Goal: Task Accomplishment & Management: Complete application form

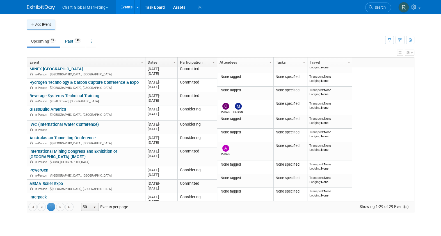
click at [36, 25] on button "Add Event" at bounding box center [41, 25] width 28 height 10
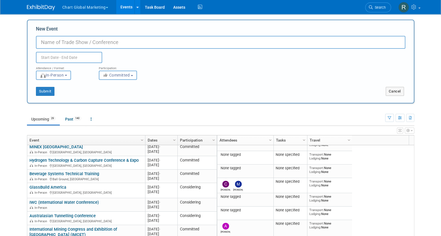
click at [78, 45] on input "New Event" at bounding box center [220, 42] width 369 height 13
paste input "Gasworld APAC Industrial Gas Conference"
type input "Gasworld APAC Industrial Gas Conference"
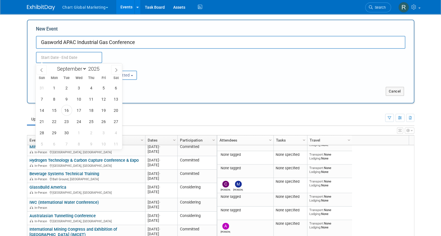
click at [70, 59] on input "text" at bounding box center [69, 57] width 66 height 11
click at [84, 67] on select "January February March April May June July August September October November De…" at bounding box center [70, 68] width 32 height 7
select select "11"
click at [54, 65] on select "January February March April May June July August September October November De…" at bounding box center [70, 68] width 32 height 7
click at [63, 88] on span "2" at bounding box center [66, 88] width 11 height 11
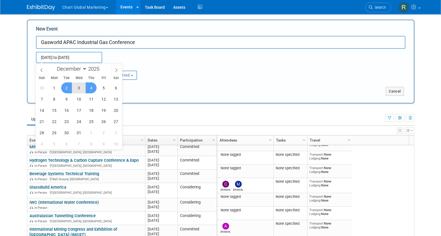
click at [96, 89] on span "4" at bounding box center [91, 88] width 11 height 11
type input "[DATE] to [DATE]"
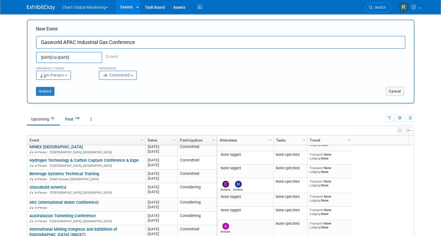
click at [120, 77] on button "Committed" at bounding box center [118, 75] width 38 height 9
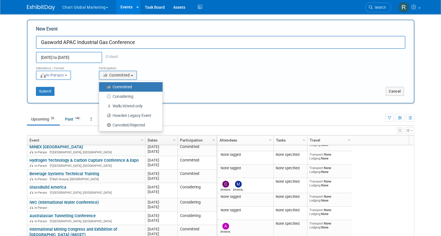
click at [123, 88] on label "Committed" at bounding box center [129, 86] width 55 height 7
click at [104, 88] on input "Committed" at bounding box center [102, 87] width 4 height 4
click at [56, 75] on span "In-Person" at bounding box center [52, 75] width 24 height 4
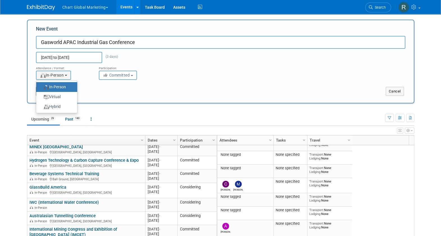
click at [58, 87] on label "In-Person" at bounding box center [55, 87] width 33 height 8
click at [41, 87] on input "In-Person" at bounding box center [40, 87] width 4 height 4
click at [100, 91] on div "Submit" at bounding box center [108, 91] width 161 height 9
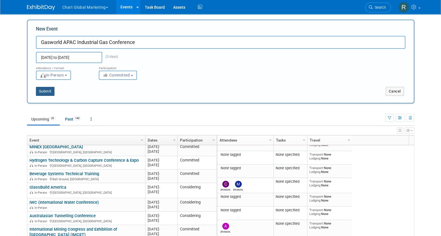
click at [42, 91] on button "Submit" at bounding box center [45, 91] width 19 height 9
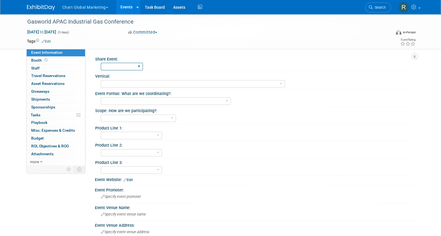
click at [126, 67] on select "Chart Website Internal Website Both Websites Do Not Share" at bounding box center [122, 67] width 42 height 8
select select "Chart Website"
click at [101, 63] on select "Chart Website Internal Website Both Websites Do Not Share" at bounding box center [122, 67] width 42 height 8
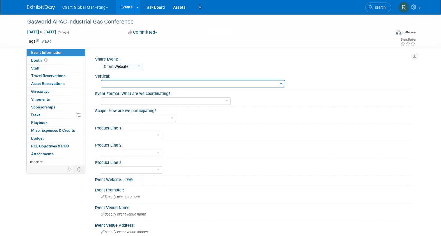
click at [120, 85] on select "Heat Transfer/Compression/Aftermarket/Howden Industrials_Hummel/Auguy/Langeteig…" at bounding box center [193, 84] width 184 height 8
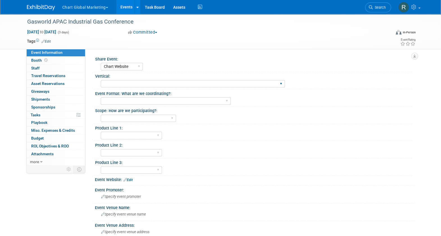
select select "Industrial Gas_Kelly/[PERSON_NAME]/[PERSON_NAME]"
click at [101, 80] on select "Heat Transfer/Compression/Aftermarket/Howden Industrials_Hummel/Auguy/Langeteig…" at bounding box center [193, 84] width 184 height 8
click at [202, 102] on select "Conference/Forum/Summit/Symposium Conference/Forum/Summit/Symposium and Exhibit…" at bounding box center [166, 101] width 130 height 8
select select "Conference/Forum/Summit/Symposium"
click at [101, 97] on select "Conference/Forum/Summit/Symposium Conference/Forum/Summit/Symposium and Exhibit…" at bounding box center [166, 101] width 130 height 8
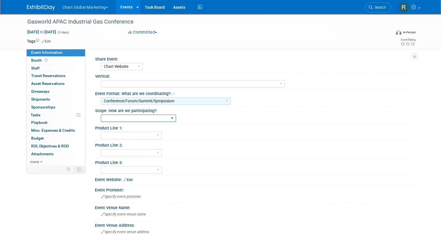
click at [153, 119] on select "Attend with Outside Rep Delegate (Attendee) Delegate, Present Delegate, Sponsor…" at bounding box center [138, 119] width 75 height 8
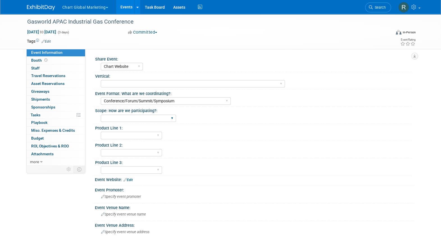
select select "Delegate, Present, Sponsor"
click at [101, 115] on select "Attend with Outside Rep Delegate (Attendee) Delegate, Present Delegate, Sponsor…" at bounding box center [138, 119] width 75 height 8
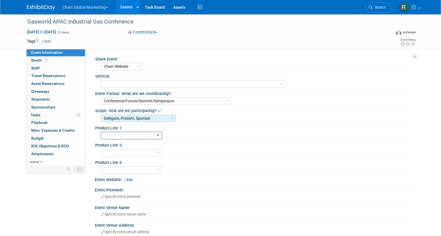
click at [137, 135] on select "ACHX Aerospace Aftermarket BAHX Beverage Biogas Blowers Boilers Bulk Tanks Cann…" at bounding box center [131, 136] width 61 height 8
select select "Hydrogen/LNG"
click at [101, 132] on select "ACHX Aerospace Aftermarket BAHX Beverage Biogas Blowers Boilers Bulk Tanks Cann…" at bounding box center [131, 136] width 61 height 8
click at [128, 134] on select "ACHX Aerospace Aftermarket BAHX Beverage Biogas Blowers Boilers Bulk Tanks Cann…" at bounding box center [131, 136] width 61 height 8
select select
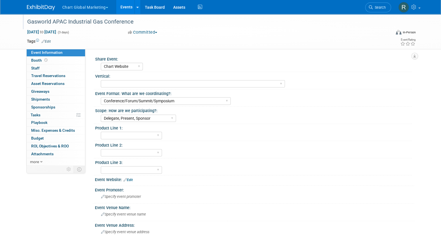
click at [101, 132] on select "ACHX Aerospace Aftermarket BAHX Beverage Biogas Blowers Boilers Bulk Tanks Cann…" at bounding box center [131, 136] width 61 height 8
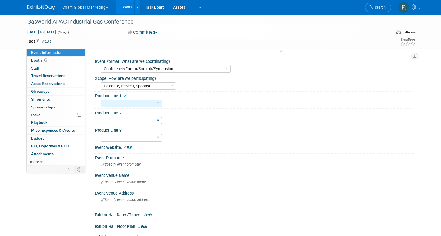
scroll to position [70, 0]
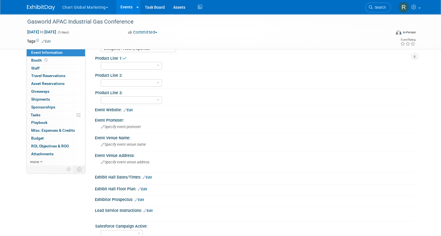
click at [131, 110] on link "Edit" at bounding box center [127, 110] width 9 height 4
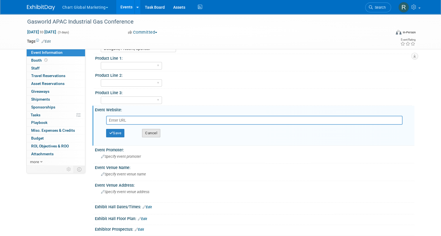
paste input "[URL][DOMAIN_NAME]"
type input "[URL][DOMAIN_NAME]"
click at [118, 132] on button "Save" at bounding box center [115, 133] width 19 height 8
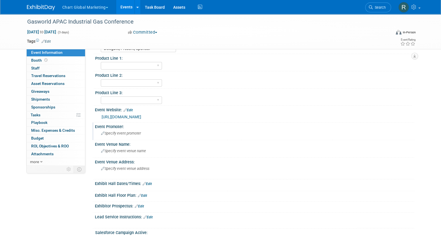
click at [116, 133] on span "Specify event promoter" at bounding box center [121, 133] width 40 height 4
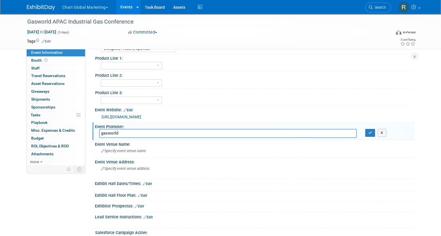
type input "gasworld"
click at [146, 151] on div "Specify event venue name" at bounding box center [254, 151] width 311 height 9
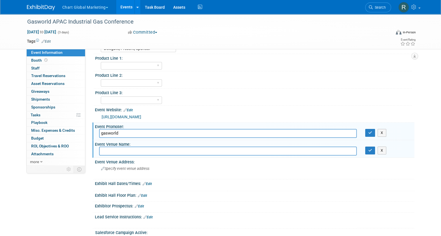
paste input "Shangri La Bangkok"
type input "[GEOGRAPHIC_DATA]"
click at [143, 167] on span "Specify event venue address" at bounding box center [125, 169] width 48 height 4
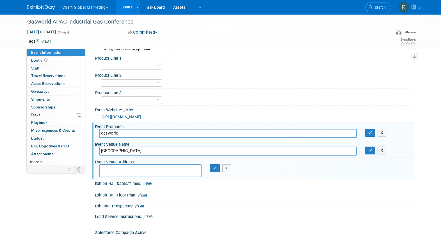
paste textarea "[STREET_ADDRESS]"
type textarea "[STREET_ADDRESS]"
click at [214, 168] on icon "button" at bounding box center [215, 168] width 4 height 4
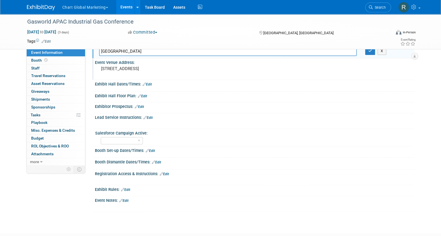
scroll to position [169, 0]
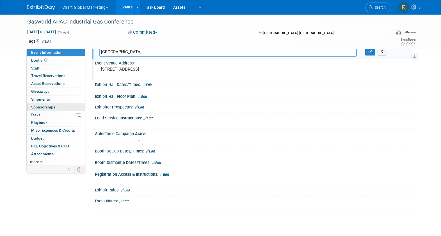
click at [51, 104] on link "0 Sponsorships 0" at bounding box center [56, 108] width 58 height 8
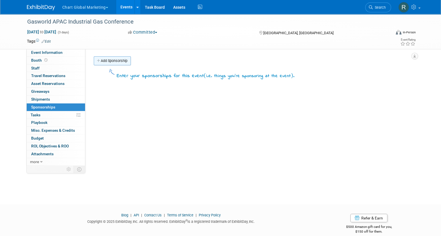
click at [116, 59] on link "Add Sponsorship" at bounding box center [112, 60] width 37 height 9
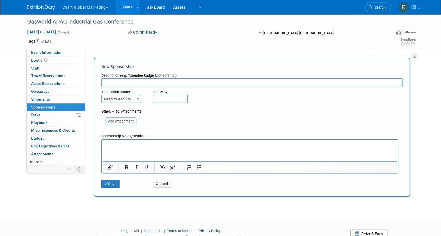
click at [113, 80] on input "text" at bounding box center [251, 82] width 301 height 9
type input "Hospitality Partner"
click at [121, 148] on html at bounding box center [250, 144] width 296 height 8
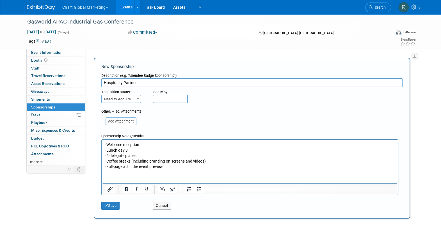
click at [168, 166] on p "· Full-page ad in the event preview" at bounding box center [249, 167] width 289 height 6
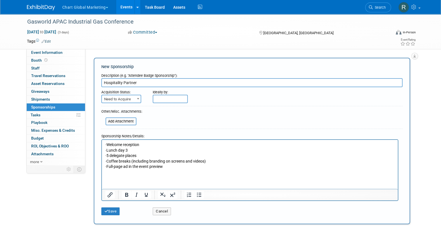
click at [114, 143] on p "· Welcome reception" at bounding box center [249, 145] width 289 height 6
click at [157, 146] on p "· Welcome reception" at bounding box center [249, 145] width 289 height 6
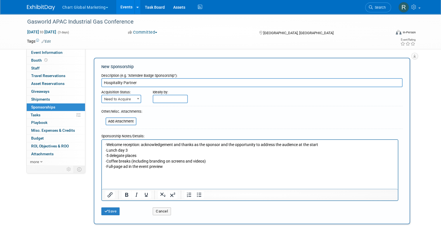
click at [150, 144] on p "· Welcome reception: acknowledgement and thanks as the sponsor and the opportun…" at bounding box center [249, 145] width 289 height 6
click at [345, 145] on p "· Welcome reception: Acknowledgement and thanks as the sponsor and the opportun…" at bounding box center [249, 145] width 289 height 6
click at [332, 142] on p "· Welcome reception: Acknowledgement and thanks as the sponsor, and the opportu…" at bounding box center [249, 145] width 289 height 6
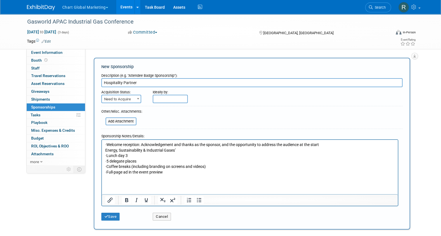
click at [105, 149] on p "Energy, Sustainability & Industrial Gases’" at bounding box center [249, 151] width 289 height 6
drag, startPoint x: 106, startPoint y: 144, endPoint x: 99, endPoint y: 144, distance: 6.7
click at [102, 144] on html "· Welcome reception: Acknowledgement and thanks as the sponsor, and the opportu…" at bounding box center [250, 160] width 296 height 41
copy p "·"
click at [104, 150] on html "· Welcome reception: Acknowledgement and thanks as the sponsor, and the opportu…" at bounding box center [250, 160] width 296 height 41
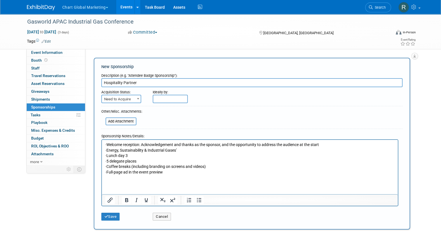
click at [107, 151] on p "·Energy, Sustainability & Industrial Gases’" at bounding box center [249, 151] width 289 height 6
click at [122, 101] on span "Need to Acquire" at bounding box center [121, 99] width 39 height 8
click at [188, 118] on form "Description (e.g. "Attendee Badge Sponsorship"): Hospitality Partner Acquisitio…" at bounding box center [251, 147] width 301 height 153
click at [107, 215] on icon "submit" at bounding box center [106, 217] width 4 height 4
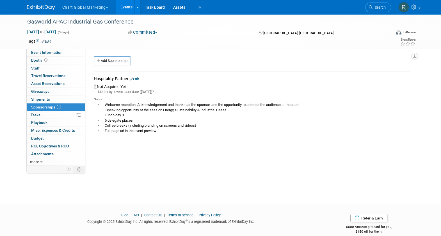
click at [123, 9] on link "Events" at bounding box center [126, 7] width 20 height 14
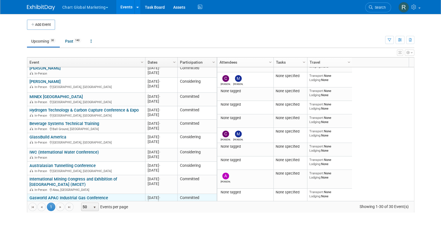
click at [100, 194] on td "Gasworld APAC Industrial Gas Conference Gasworld APAC Industrial Gas Conference…" at bounding box center [86, 200] width 118 height 13
click at [100, 196] on link "Gasworld APAC Industrial Gas Conference" at bounding box center [68, 198] width 79 height 5
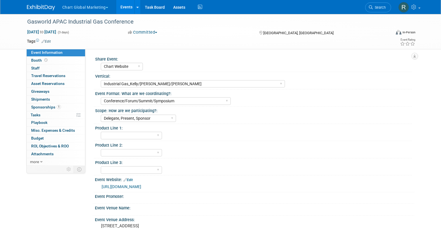
select select "Chart Website"
select select "Industrial Gas_Kelly/[PERSON_NAME]/[PERSON_NAME]"
select select "Conference/Forum/Summit/Symposium"
select select "Delegate, Present, Sponsor"
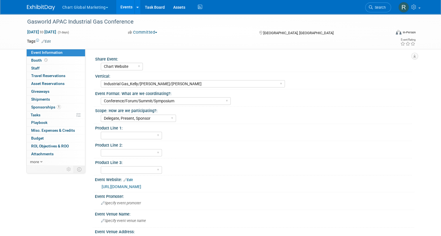
click at [45, 40] on icon at bounding box center [43, 42] width 3 height 4
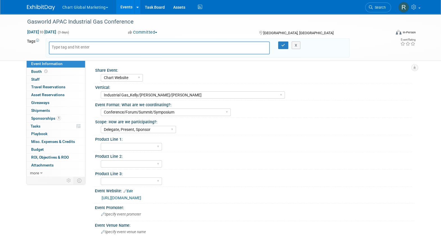
click at [335, 94] on div "Heat Transfer/Compression/Aftermarket/Howden Industrials_Hummel/Auguy/Langeteig…" at bounding box center [256, 94] width 311 height 9
click at [296, 43] on button "X" at bounding box center [296, 46] width 9 height 8
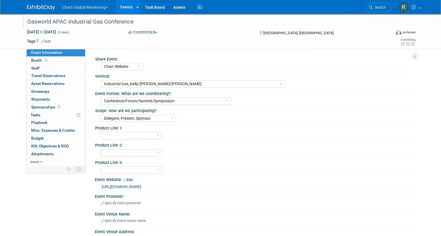
click at [116, 22] on div "Gasworld APAC Industrial Gas Conference" at bounding box center [203, 22] width 357 height 10
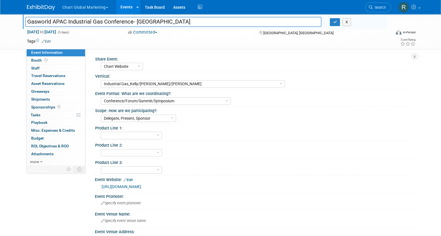
drag, startPoint x: 162, startPoint y: 20, endPoint x: 134, endPoint y: 22, distance: 28.7
click at [134, 22] on input "Gasworld APAC Industrial Gas Conference- [GEOGRAPHIC_DATA]" at bounding box center [173, 22] width 296 height 10
type input "Gasworld APAC Industrial Gas Conference"
click at [267, 31] on span "[GEOGRAPHIC_DATA], [GEOGRAPHIC_DATA]" at bounding box center [298, 33] width 70 height 4
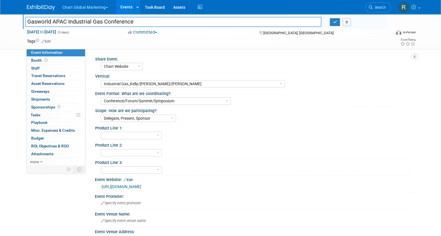
click at [266, 34] on span "[GEOGRAPHIC_DATA], [GEOGRAPHIC_DATA]" at bounding box center [298, 33] width 70 height 4
click at [262, 34] on div "[GEOGRAPHIC_DATA], [GEOGRAPHIC_DATA]" at bounding box center [303, 32] width 91 height 7
click at [258, 30] on div "[GEOGRAPHIC_DATA], [GEOGRAPHIC_DATA]" at bounding box center [303, 32] width 91 height 7
click at [335, 20] on icon "button" at bounding box center [335, 22] width 4 height 4
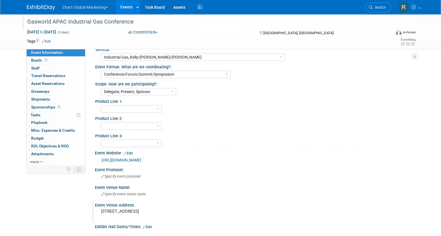
scroll to position [70, 0]
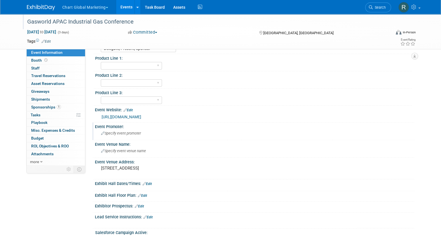
click at [115, 135] on div "Specify event promoter" at bounding box center [254, 133] width 311 height 9
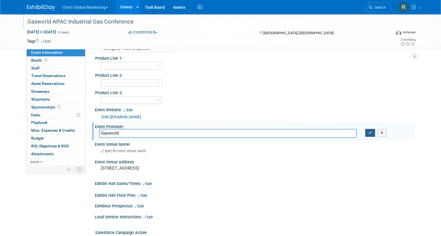
type input "Gasworld"
click at [372, 134] on button "button" at bounding box center [370, 133] width 10 height 8
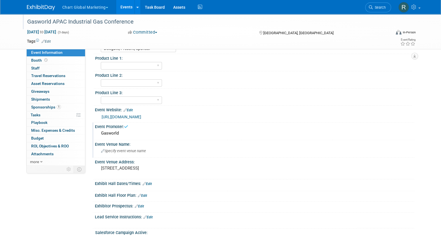
click at [114, 152] on div "Specify event venue name" at bounding box center [254, 151] width 311 height 9
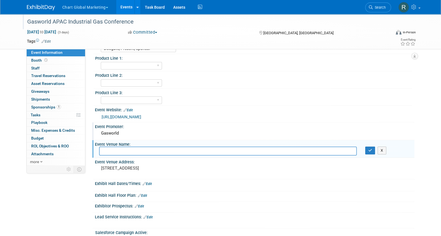
paste input "[GEOGRAPHIC_DATA]"
type input "[GEOGRAPHIC_DATA]"
click at [370, 151] on icon "button" at bounding box center [370, 151] width 4 height 4
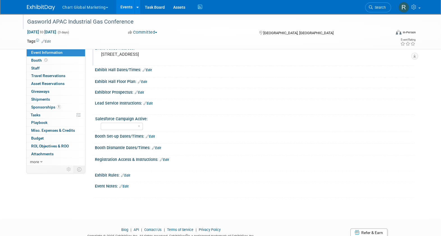
scroll to position [204, 0]
